Goal: Information Seeking & Learning: Learn about a topic

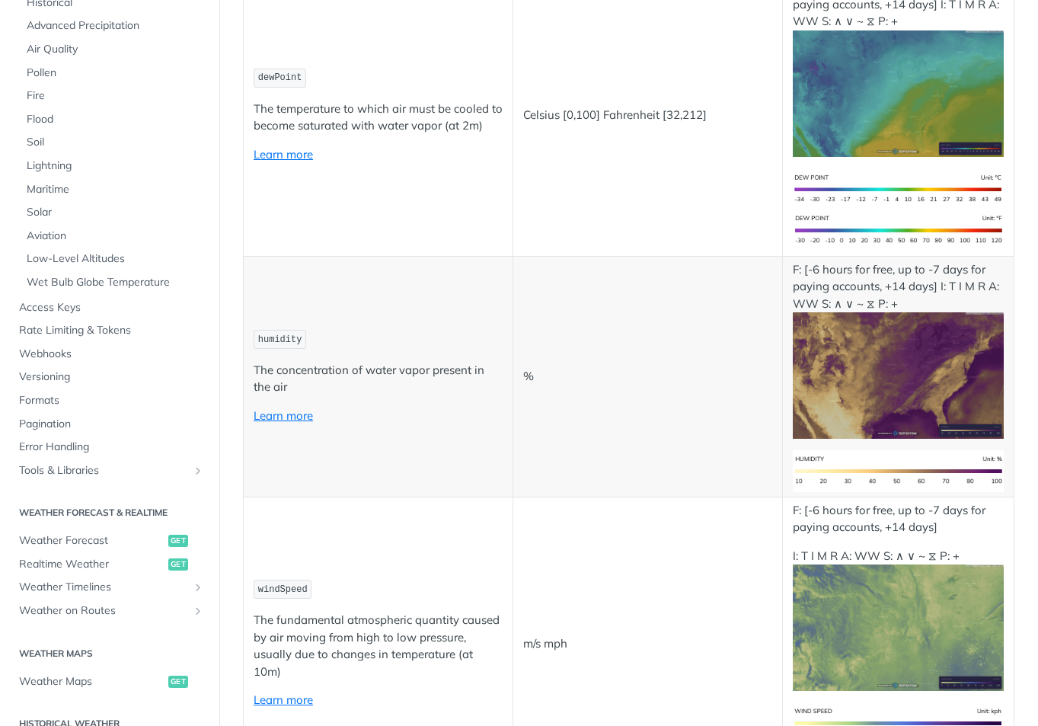
scroll to position [511, 0]
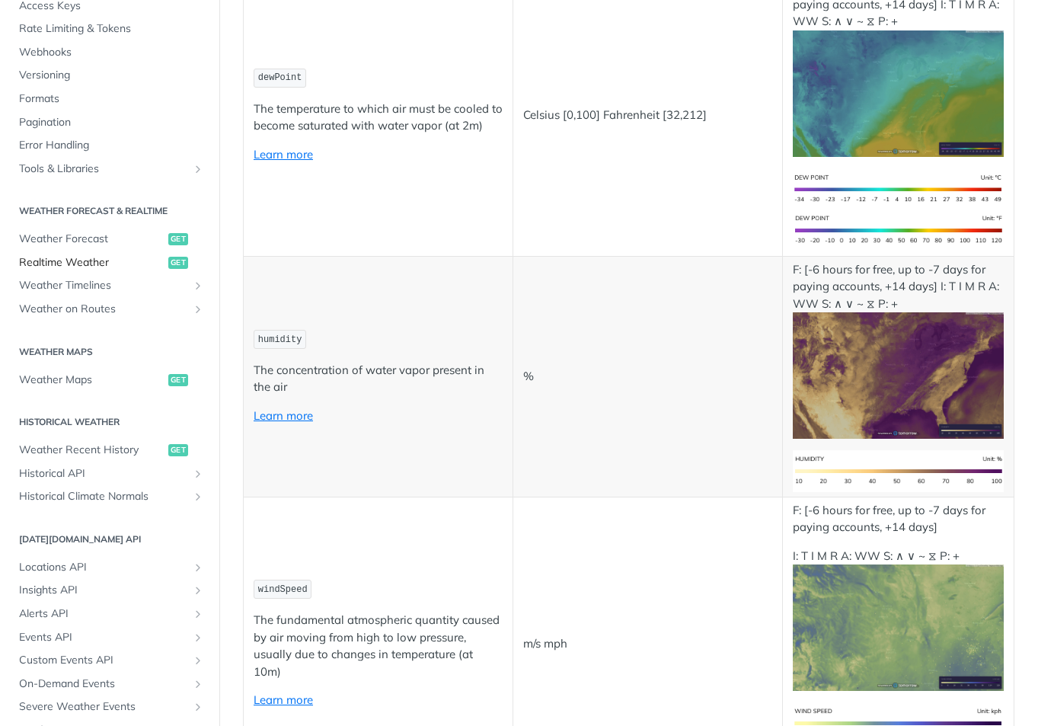
click at [57, 265] on span "Realtime Weather" at bounding box center [91, 262] width 145 height 15
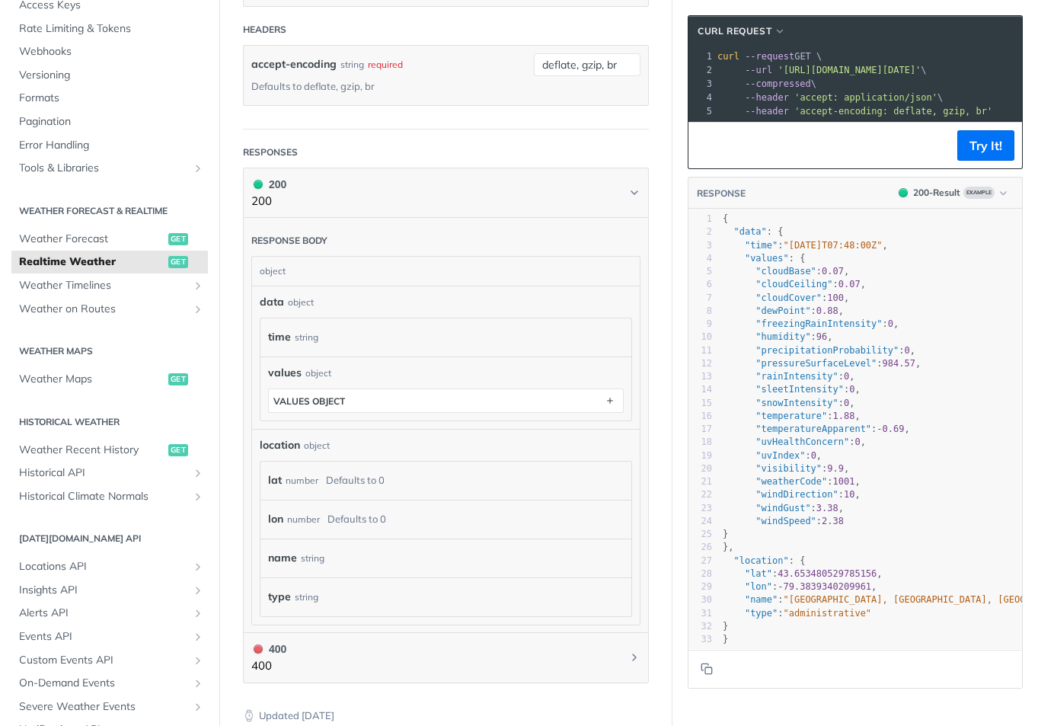
scroll to position [616, 0]
click at [462, 544] on div "name string" at bounding box center [446, 555] width 356 height 23
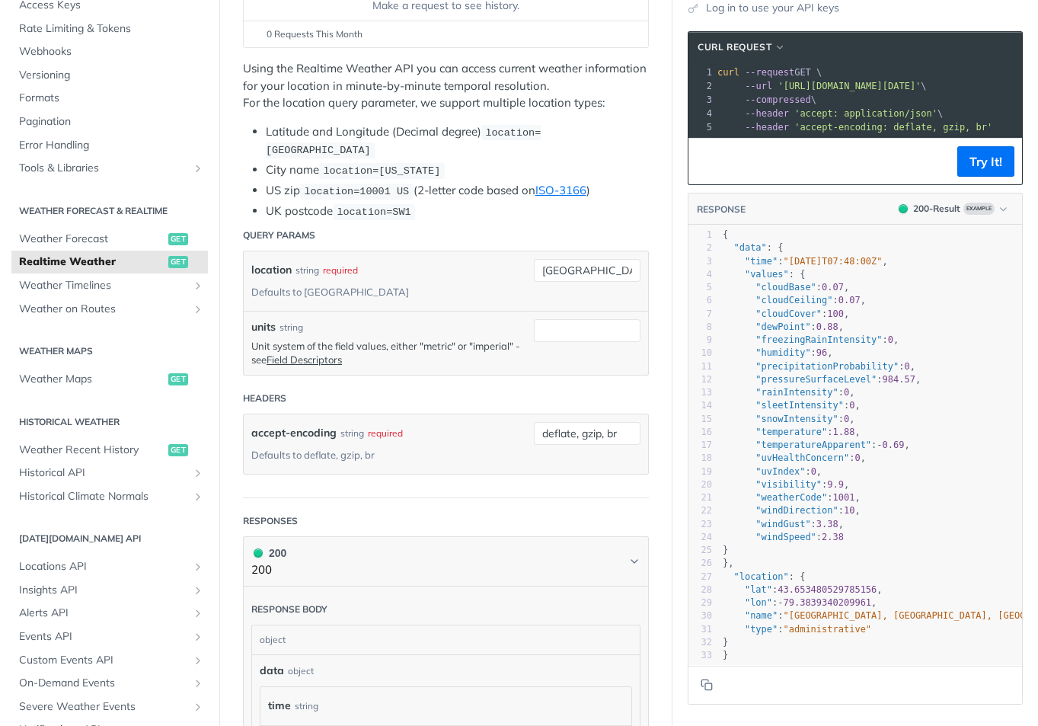
scroll to position [52, 0]
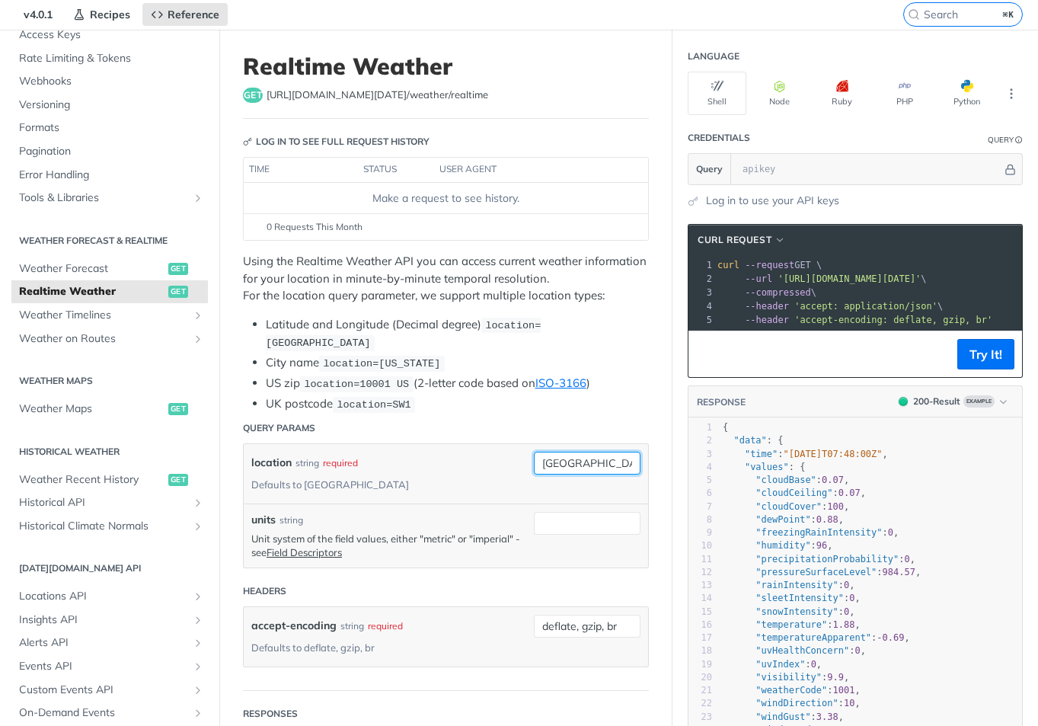
click at [556, 463] on input "[GEOGRAPHIC_DATA]" at bounding box center [587, 463] width 107 height 23
type input "94086"
click at [517, 414] on header "Query Params" at bounding box center [446, 428] width 406 height 30
click at [338, 464] on div "required" at bounding box center [340, 463] width 35 height 22
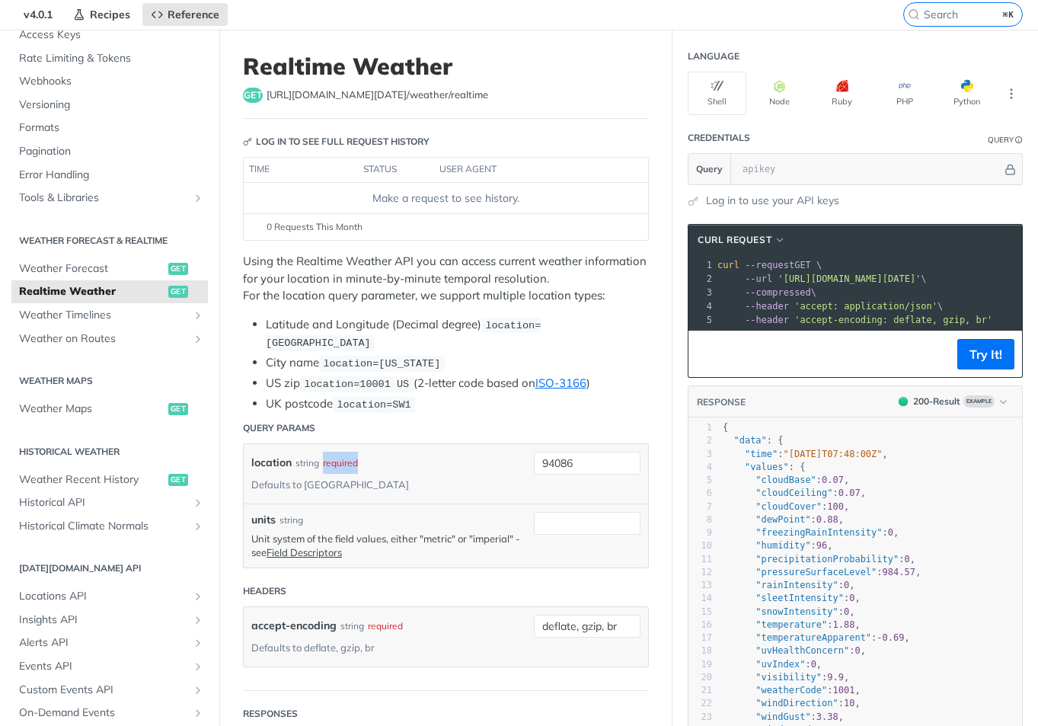
click at [338, 464] on div "required" at bounding box center [340, 463] width 35 height 22
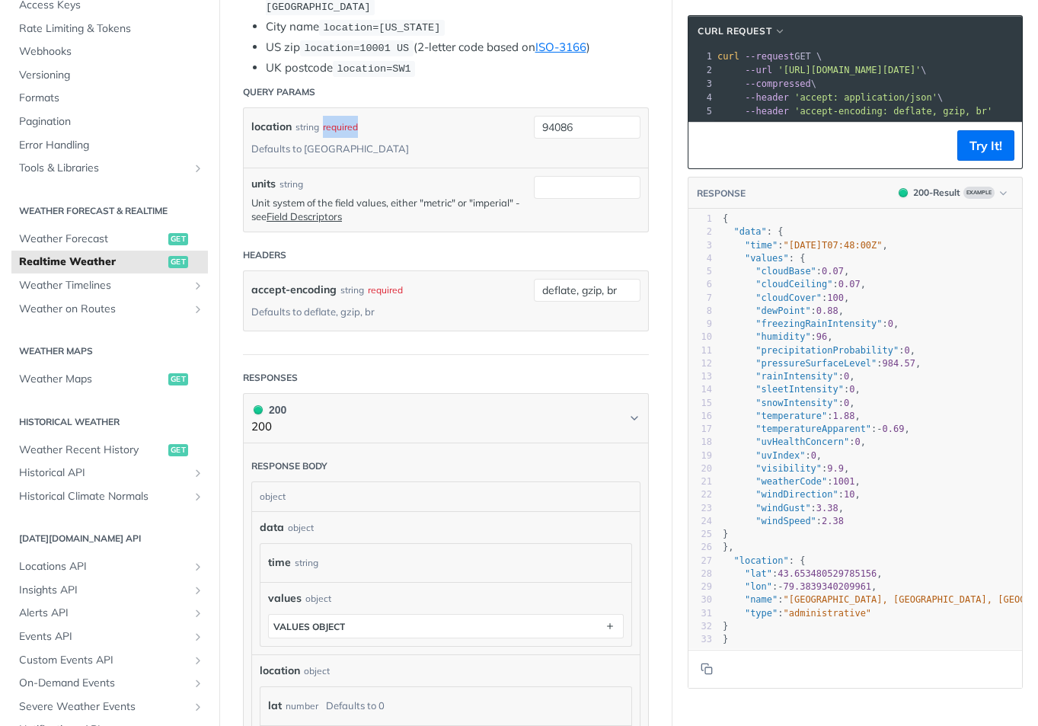
scroll to position [291, 0]
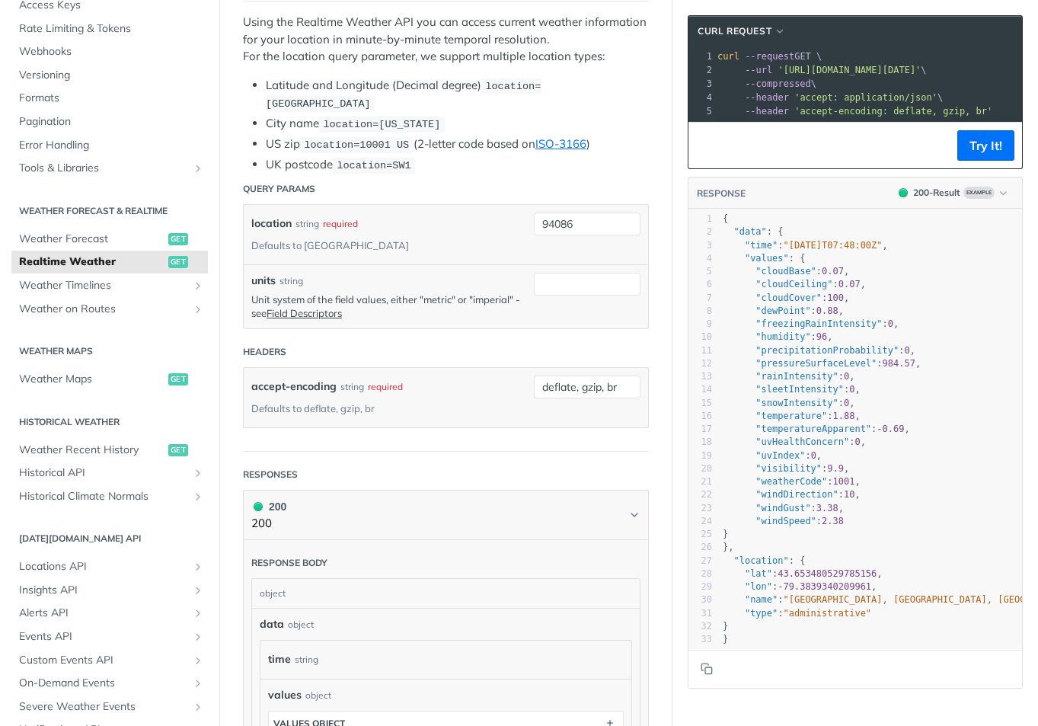
click at [441, 337] on header "Headers" at bounding box center [446, 352] width 406 height 30
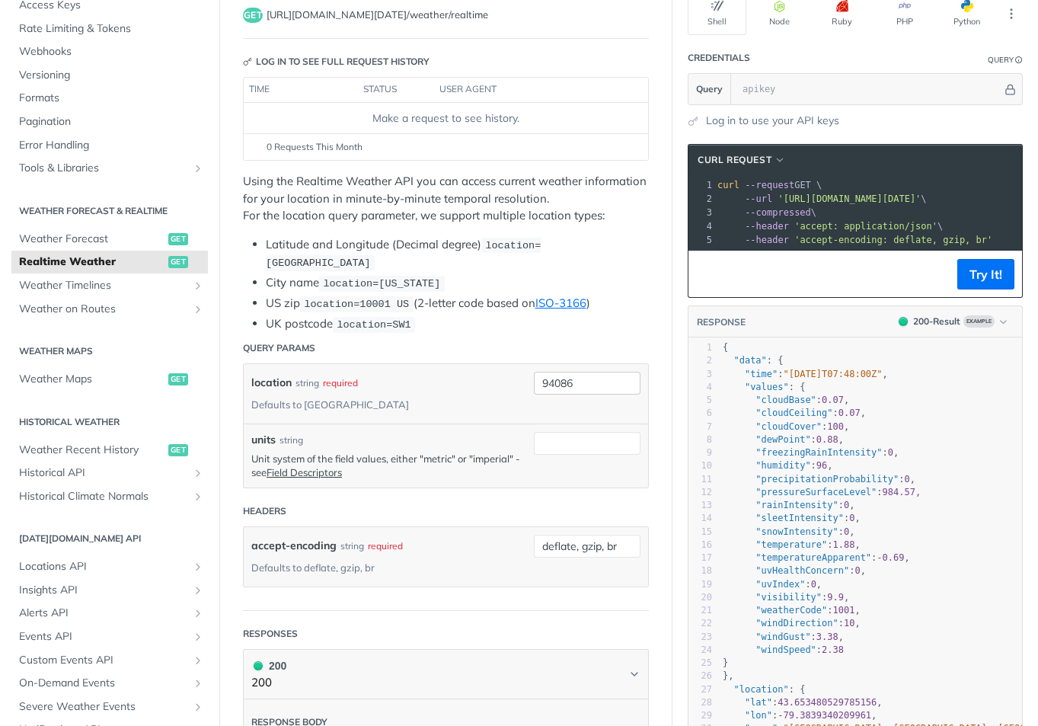
scroll to position [124, 0]
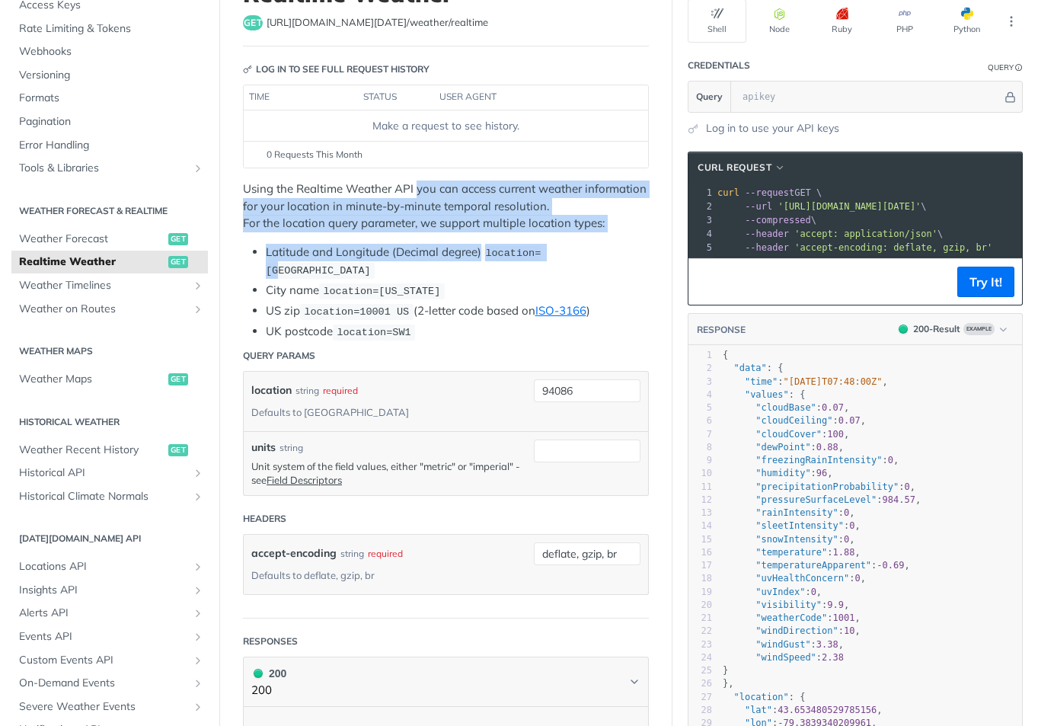
drag, startPoint x: 417, startPoint y: 190, endPoint x: 553, endPoint y: 249, distance: 148.0
click at [553, 249] on div "Using the Realtime Weather API you can access current weather information for y…" at bounding box center [446, 260] width 406 height 160
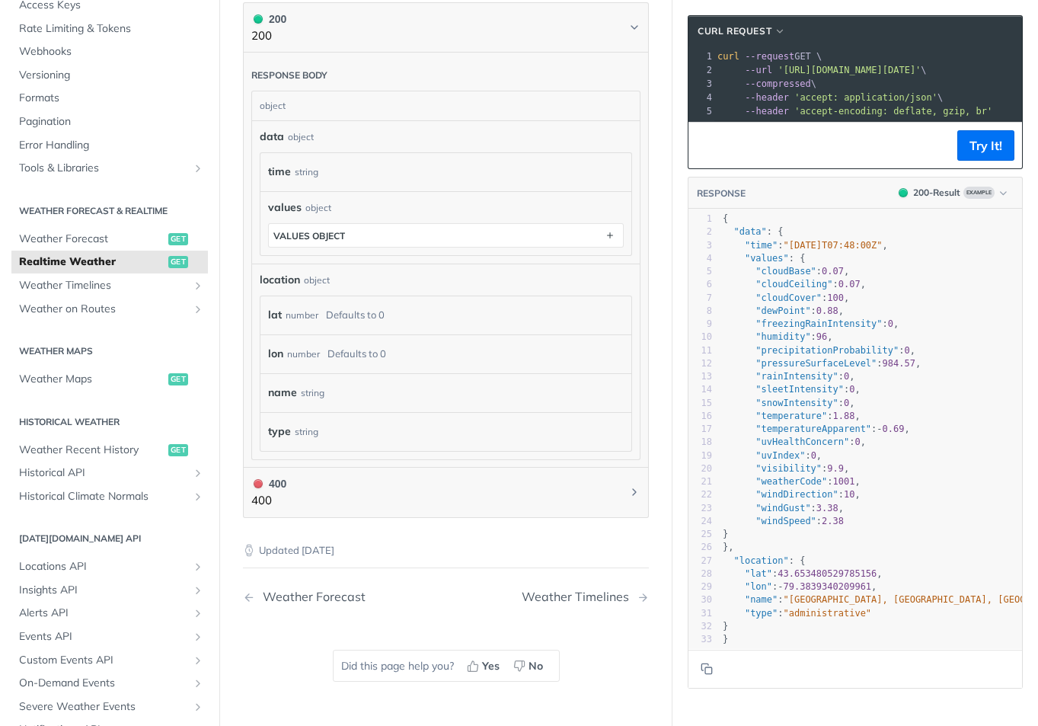
scroll to position [840, 0]
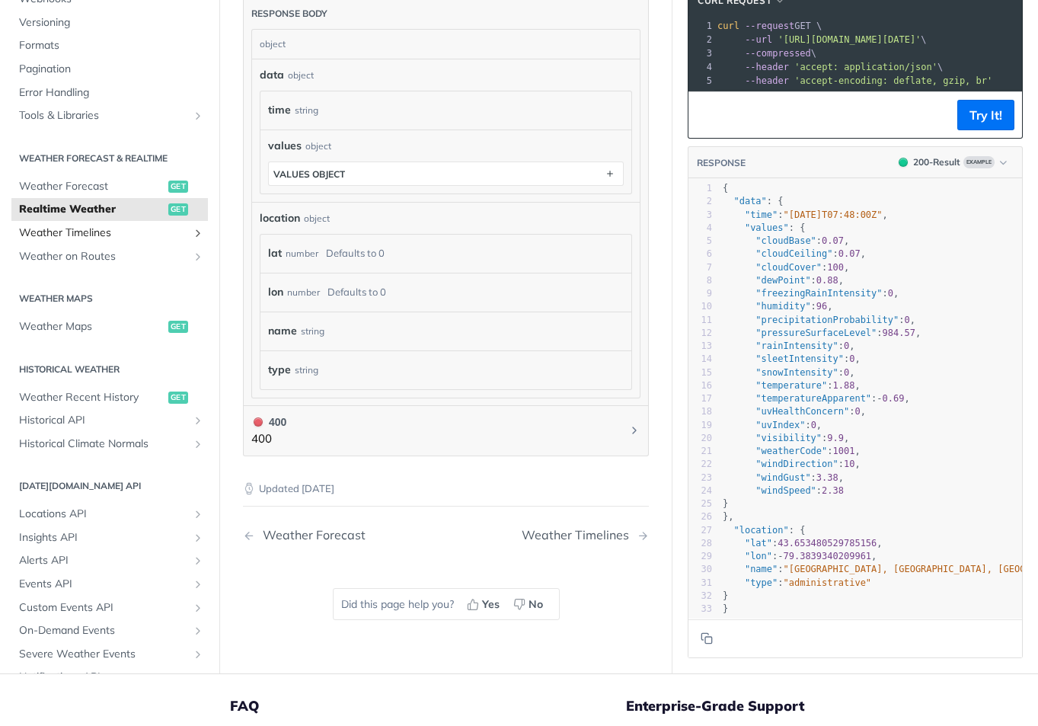
click at [92, 225] on span "Weather Timelines" at bounding box center [103, 232] width 169 height 15
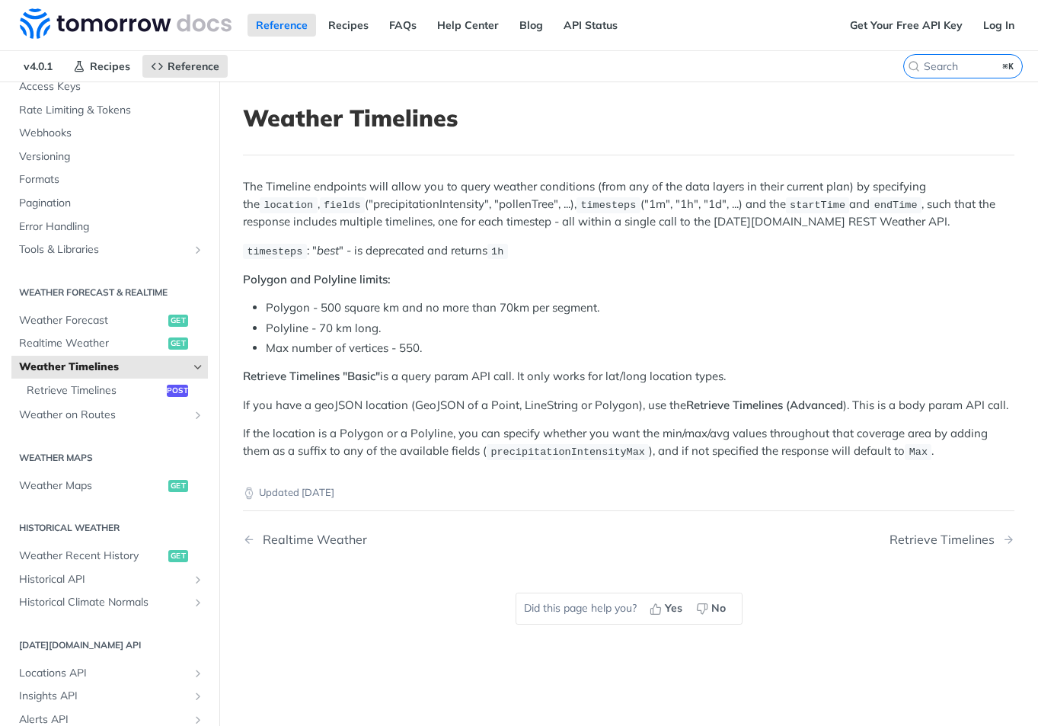
click at [305, 206] on p "The Timeline endpoints will allow you to query weather conditions (from any of …" at bounding box center [628, 204] width 771 height 52
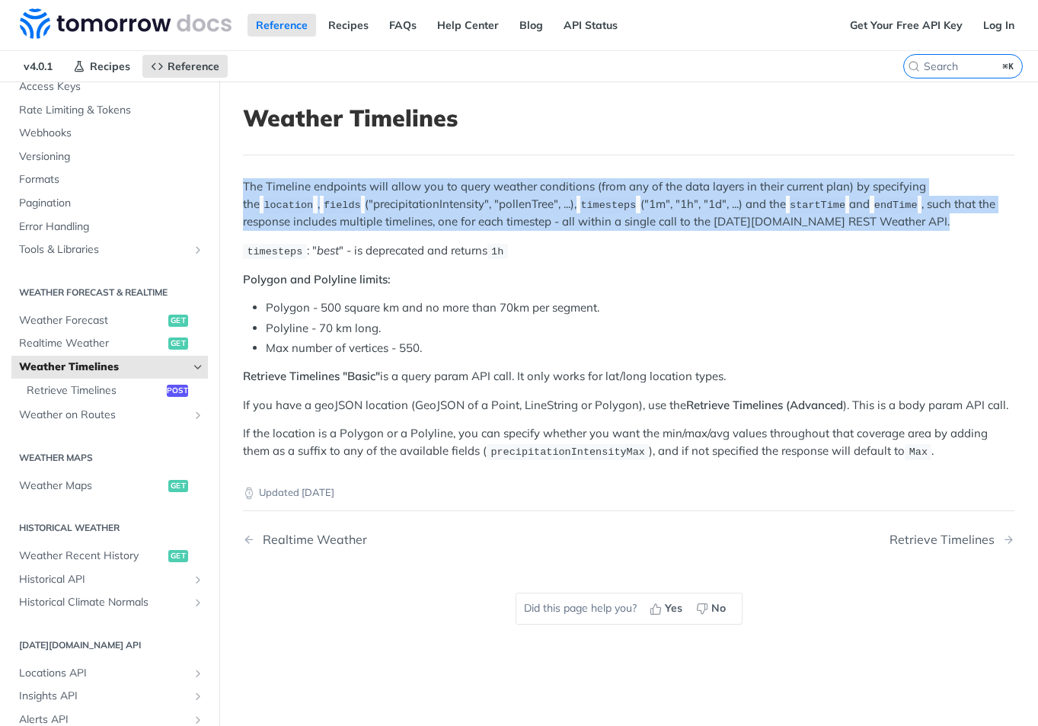
click at [305, 206] on p "The Timeline endpoints will allow you to query weather conditions (from any of …" at bounding box center [628, 204] width 771 height 52
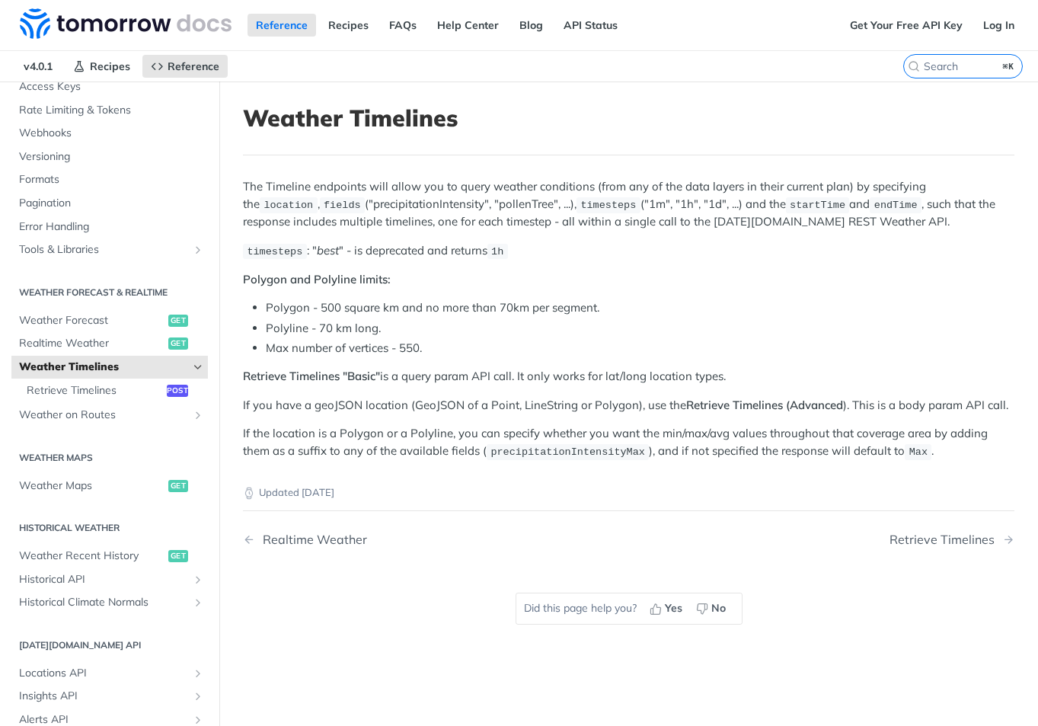
click at [549, 255] on p "timesteps : " best " - is deprecated and returns 1h" at bounding box center [628, 251] width 771 height 18
click at [86, 343] on span "Realtime Weather" at bounding box center [91, 343] width 145 height 15
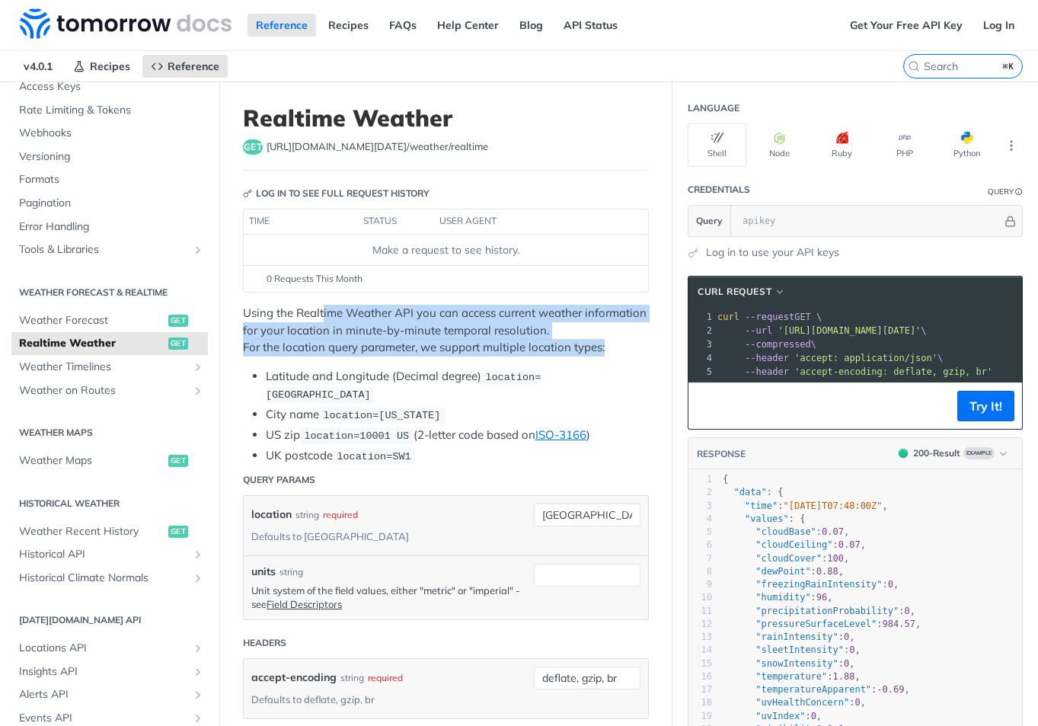
drag, startPoint x: 324, startPoint y: 308, endPoint x: 612, endPoint y: 351, distance: 290.4
click at [612, 351] on p "Using the Realtime Weather API you can access current weather information for y…" at bounding box center [446, 331] width 406 height 52
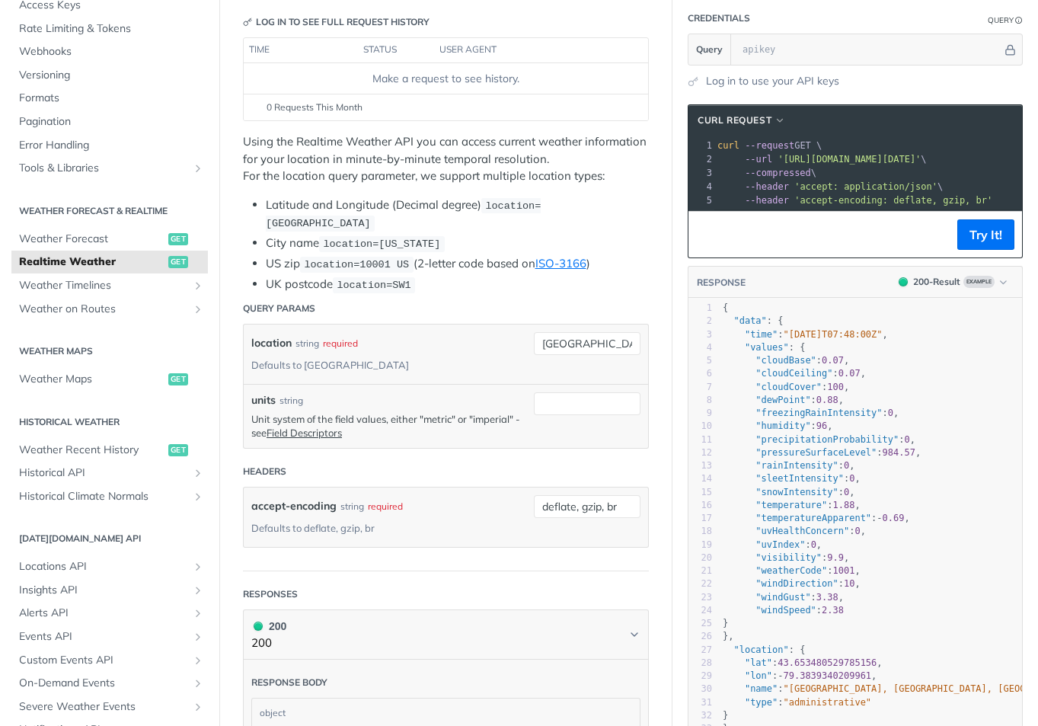
click at [628, 297] on header "Query Params" at bounding box center [446, 308] width 406 height 30
click at [557, 336] on input "[GEOGRAPHIC_DATA]" at bounding box center [587, 343] width 107 height 23
click at [557, 337] on input "[GEOGRAPHIC_DATA]" at bounding box center [587, 343] width 107 height 23
type input "94086"
click at [631, 310] on header "Query Params" at bounding box center [446, 308] width 406 height 30
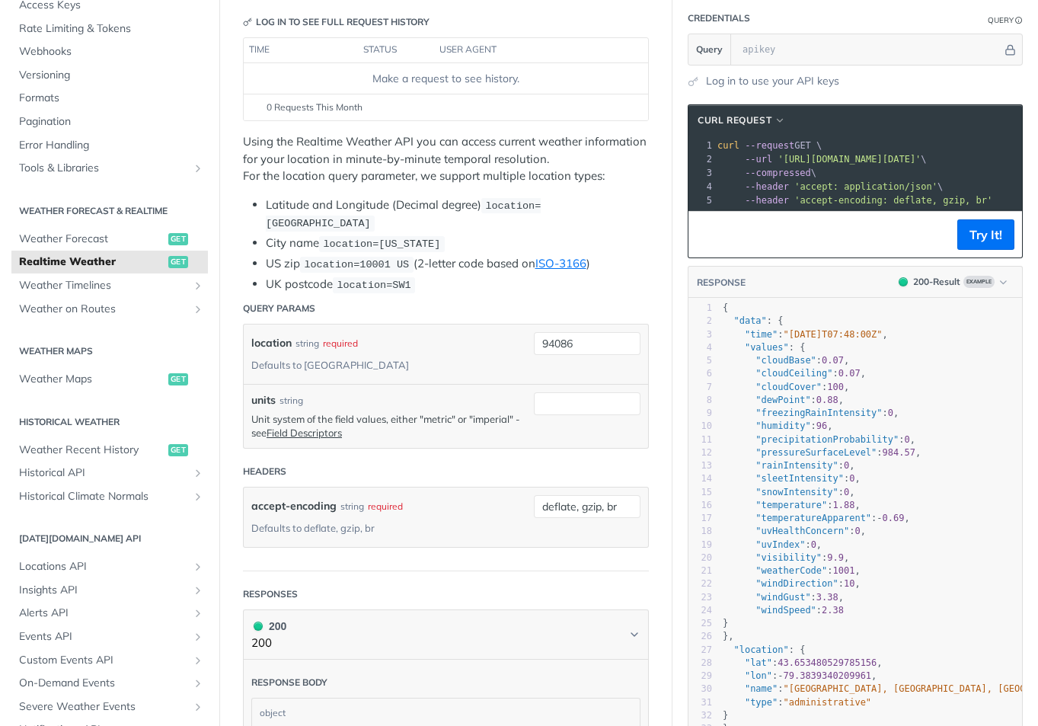
scroll to position [0, 99]
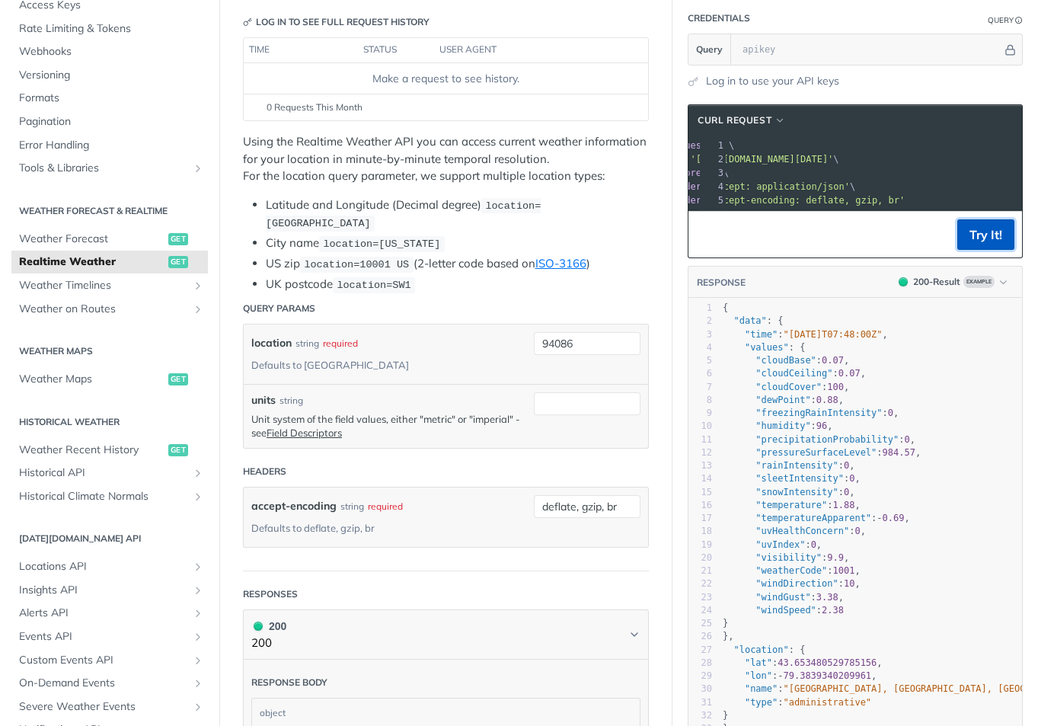
click at [973, 244] on button "Try It!" at bounding box center [985, 234] width 57 height 30
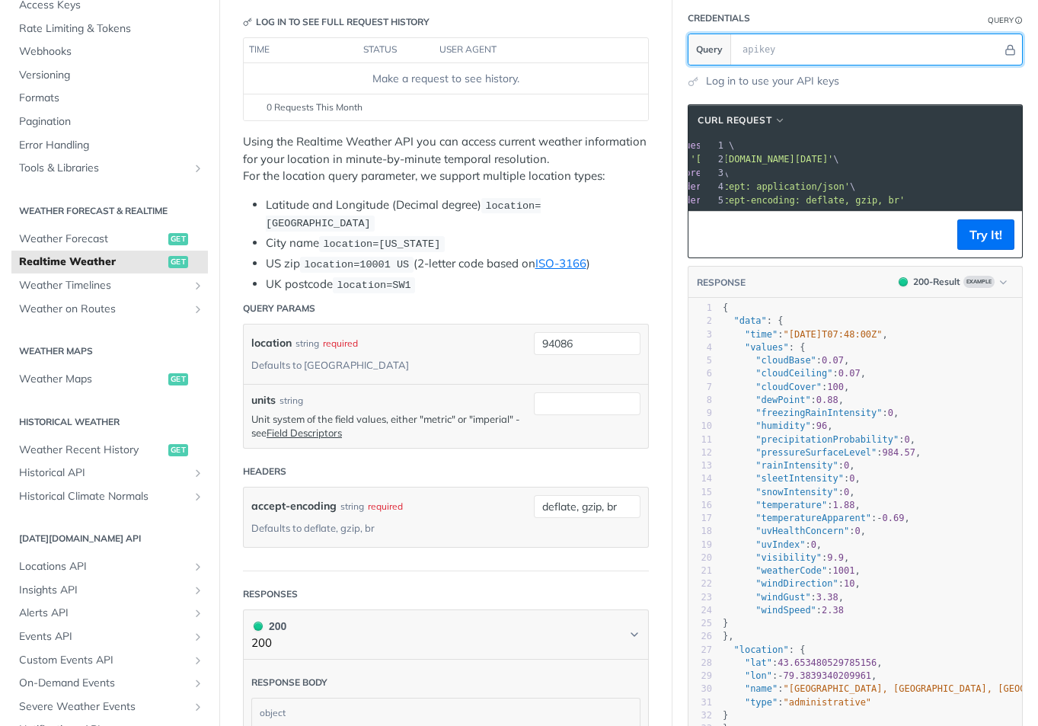
click at [791, 50] on input "text" at bounding box center [868, 49] width 267 height 30
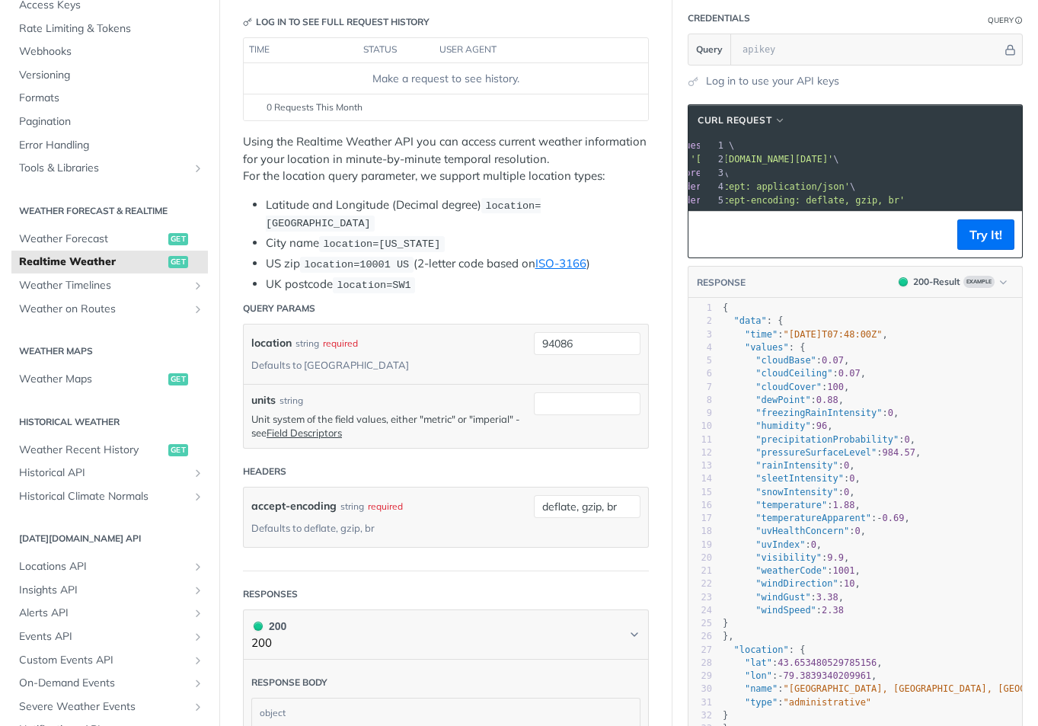
click at [726, 241] on footer "Try It!" at bounding box center [855, 234] width 334 height 46
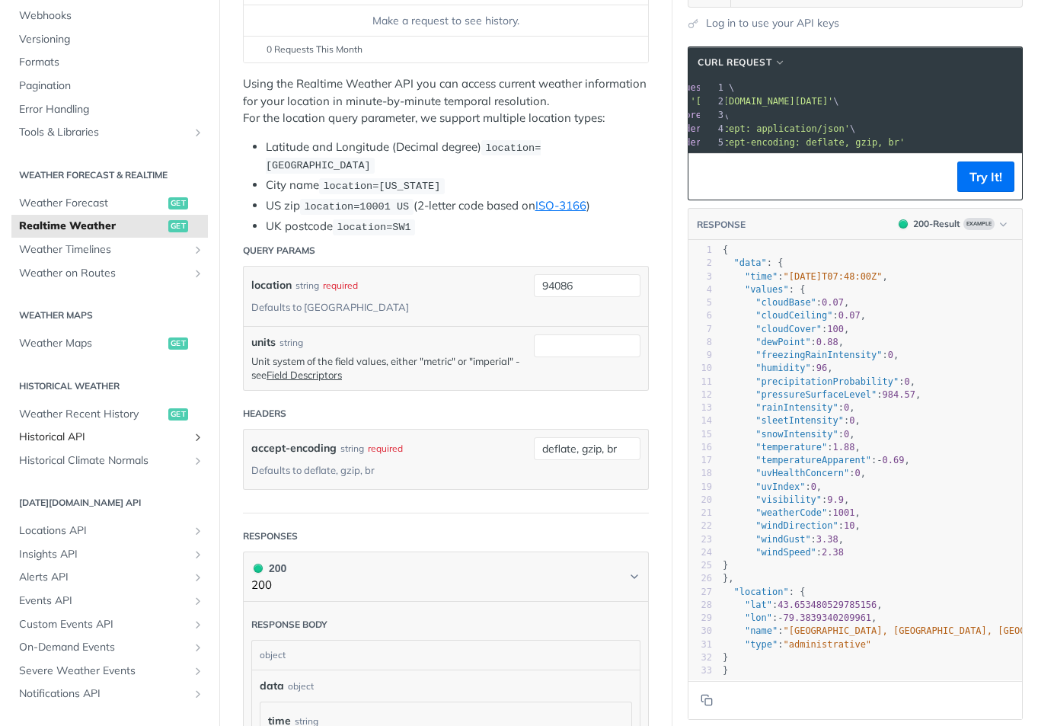
scroll to position [118, 0]
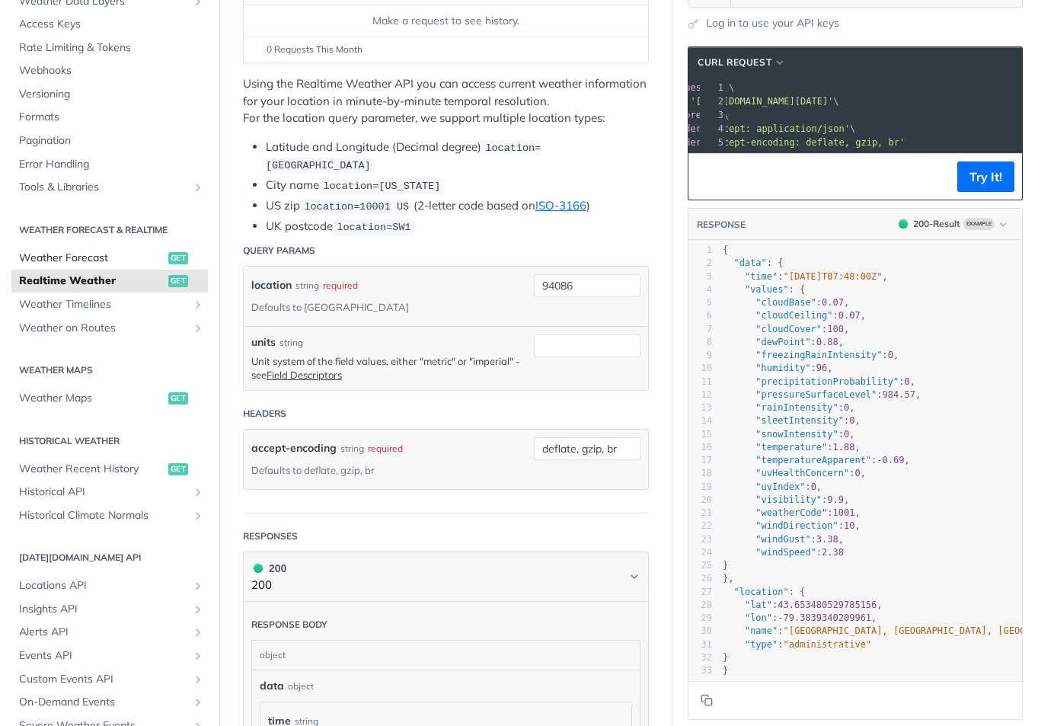
click at [103, 258] on span "Weather Forecast" at bounding box center [91, 258] width 145 height 15
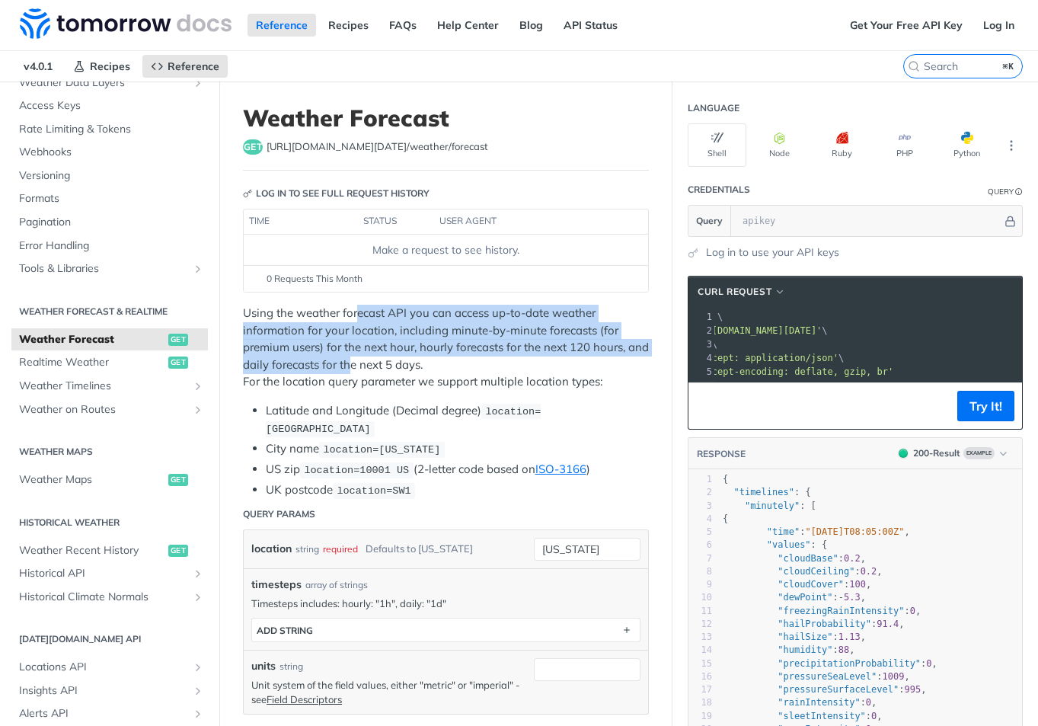
drag, startPoint x: 359, startPoint y: 311, endPoint x: 371, endPoint y: 364, distance: 53.9
click at [371, 364] on p "Using the weather forecast API you can access up-to-date weather information fo…" at bounding box center [446, 348] width 406 height 86
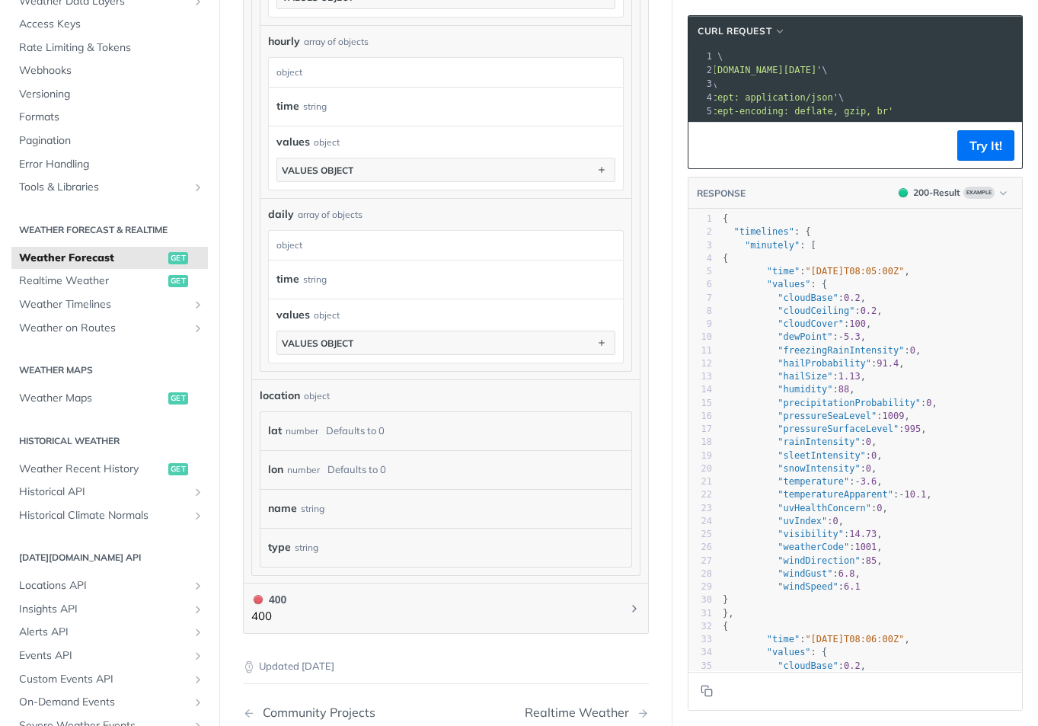
scroll to position [1239, 0]
